Goal: Book appointment/travel/reservation

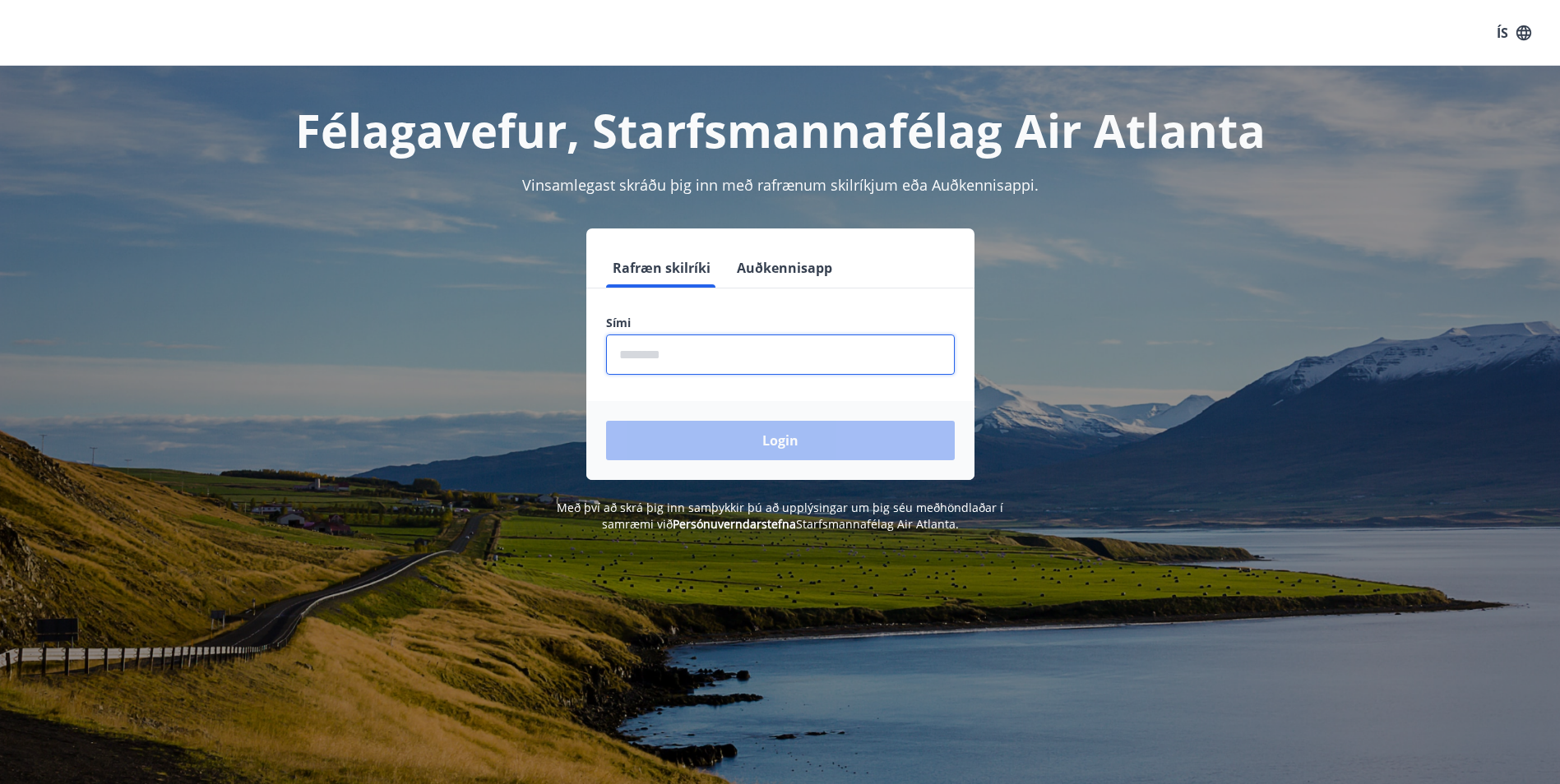
click at [699, 367] on input "phone" at bounding box center [780, 354] width 348 height 40
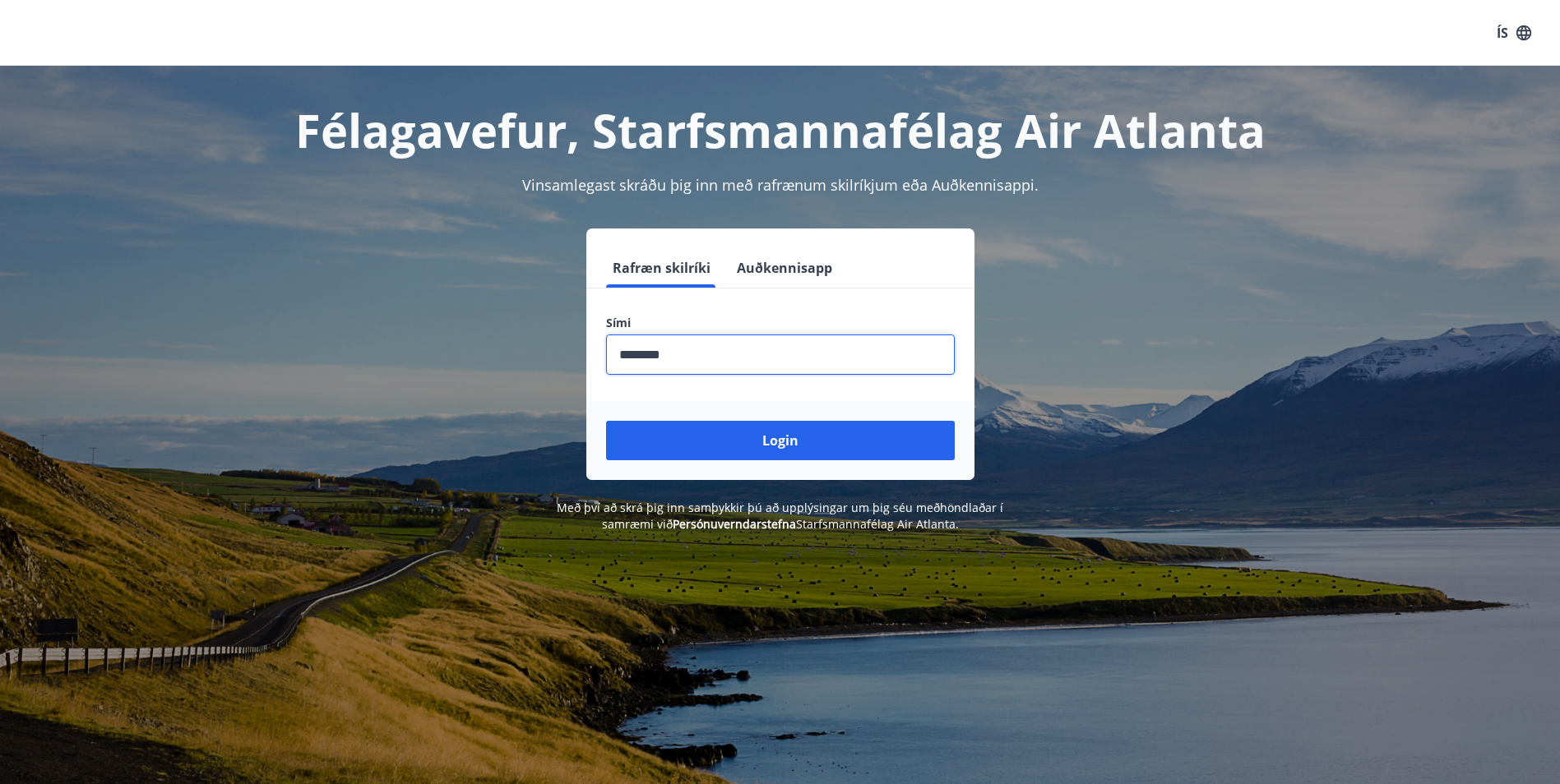
type input "********"
click at [721, 449] on button "Login" at bounding box center [780, 440] width 348 height 39
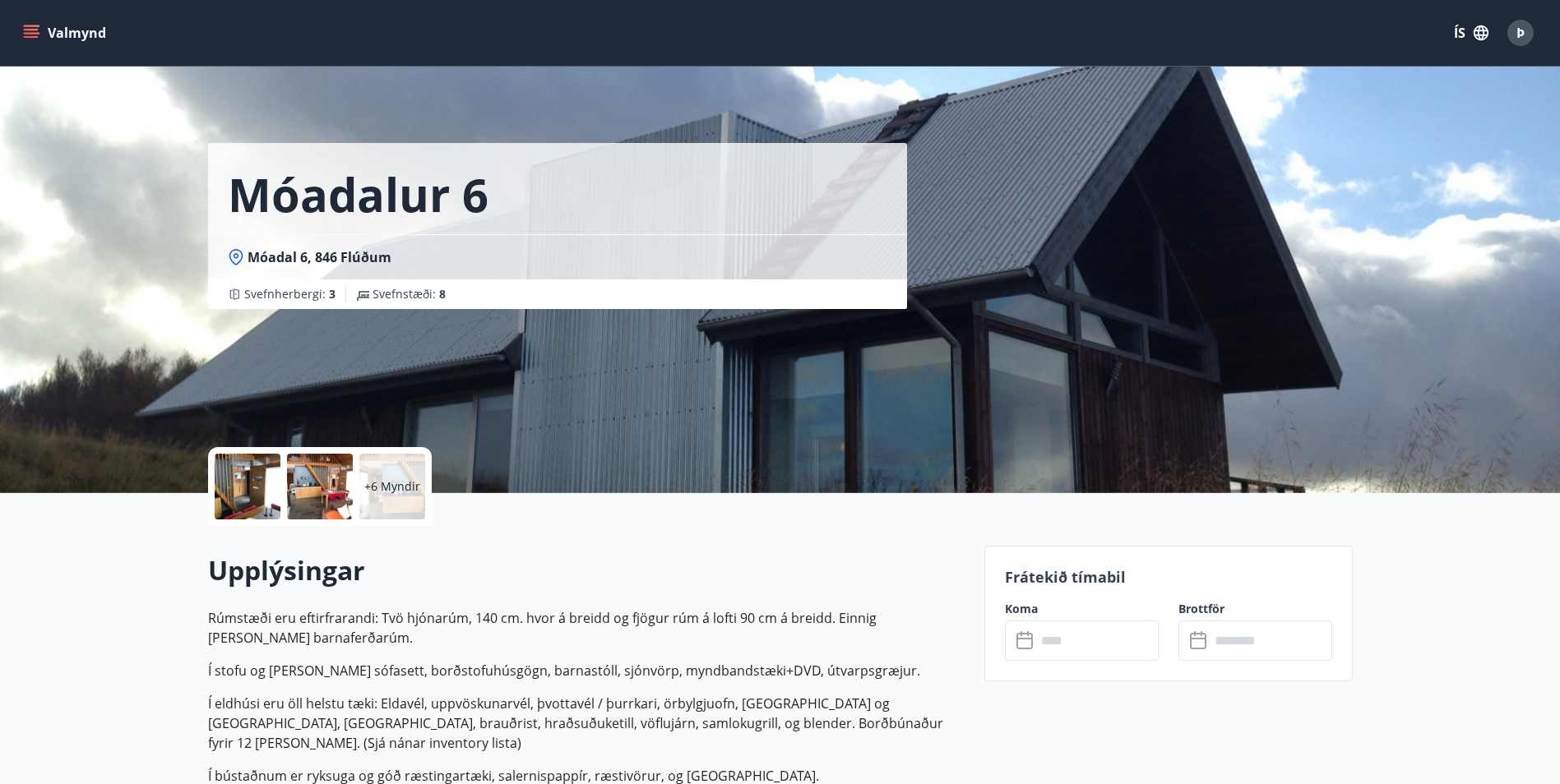
click at [37, 35] on icon "menu" at bounding box center [32, 33] width 17 height 17
click at [1108, 641] on input "text" at bounding box center [1097, 640] width 122 height 40
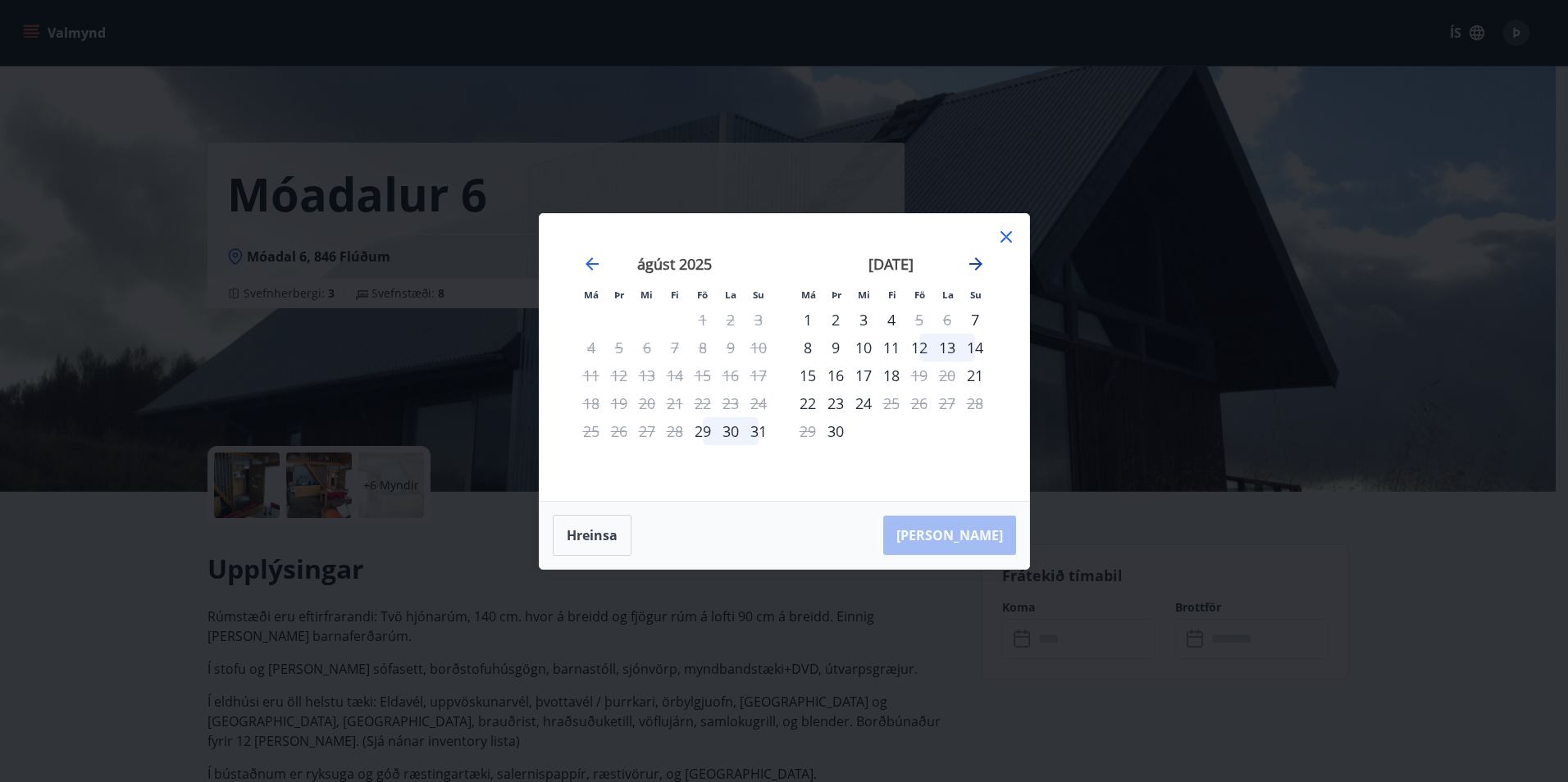
click at [971, 263] on icon "Move forward to switch to the next month." at bounding box center [976, 264] width 13 height 13
click at [978, 257] on icon "Move forward to switch to the next month." at bounding box center [976, 264] width 20 height 20
click at [596, 260] on icon "Move backward to switch to the previous month." at bounding box center [592, 264] width 20 height 20
click at [976, 265] on icon "Move forward to switch to the next month." at bounding box center [976, 264] width 20 height 20
